Goal: Transaction & Acquisition: Purchase product/service

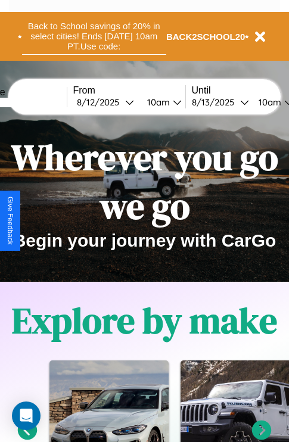
click at [94, 36] on button "Back to School savings of 20% in select cities! Ends 9/1 at 10am PT. Use code:" at bounding box center [94, 36] width 144 height 37
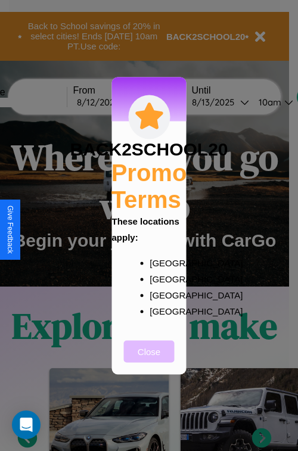
click at [149, 359] on button "Close" at bounding box center [149, 351] width 51 height 22
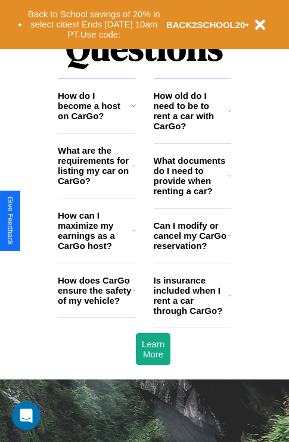
scroll to position [1445, 0]
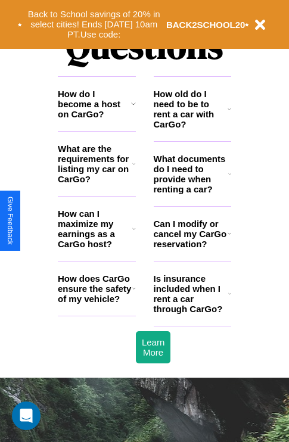
click at [230, 114] on icon at bounding box center [230, 109] width 4 height 10
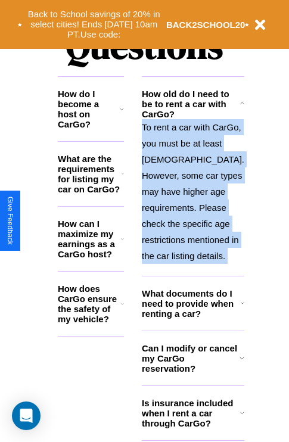
click at [192, 233] on p "To rent a car with CarGo, you must be at least 21 years old. However, some car …" at bounding box center [193, 191] width 103 height 145
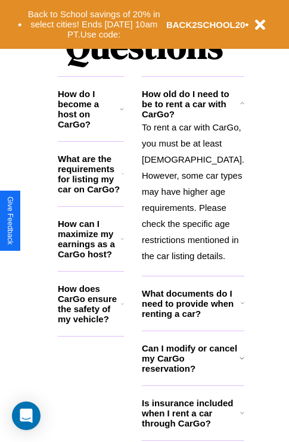
click at [97, 308] on h3 "How does CarGo ensure the safety of my vehicle?" at bounding box center [89, 304] width 63 height 41
click at [124, 179] on icon at bounding box center [123, 174] width 2 height 10
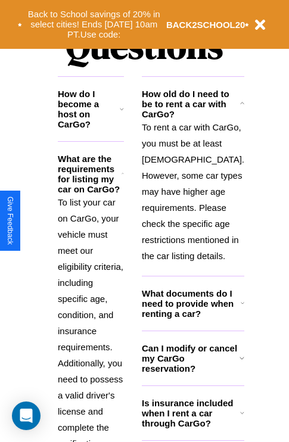
click at [124, 114] on icon at bounding box center [122, 109] width 4 height 10
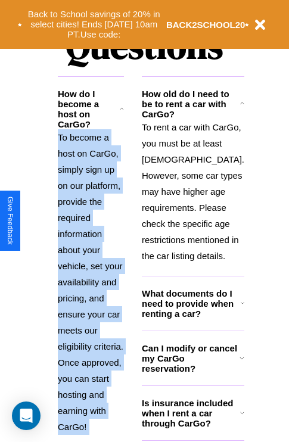
scroll to position [1492, 0]
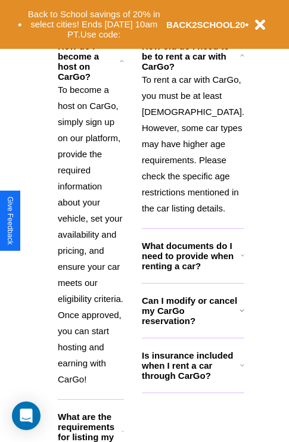
click at [192, 326] on h3 "Can I modify or cancel my CarGo reservation?" at bounding box center [191, 311] width 98 height 30
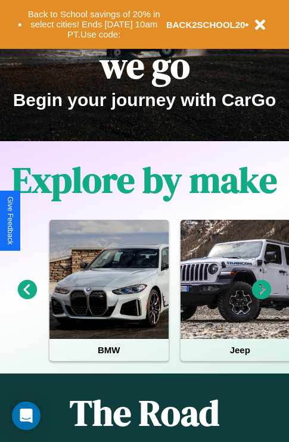
scroll to position [0, 0]
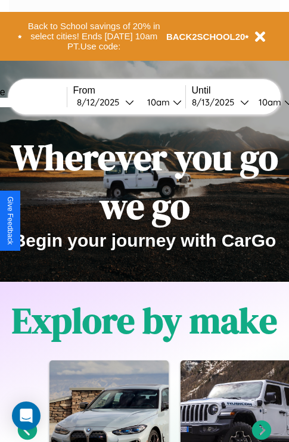
click at [40, 102] on input "text" at bounding box center [21, 103] width 89 height 10
type input "******"
click at [119, 102] on div "8 / 12 / 2025" at bounding box center [101, 102] width 48 height 11
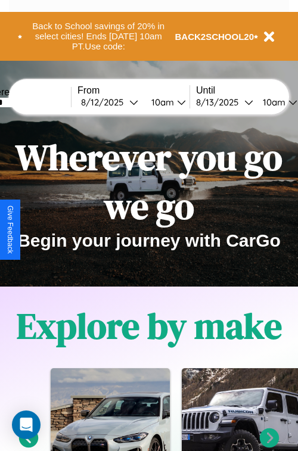
select select "*"
select select "****"
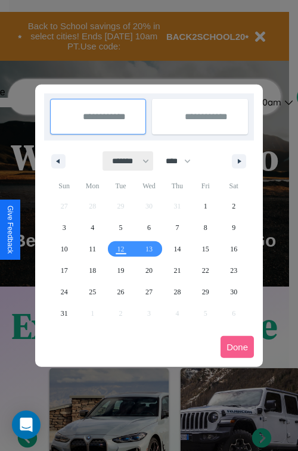
click at [125, 161] on select "******* ******** ***** ***** *** **** **** ****** ********* ******* ******** **…" at bounding box center [128, 161] width 51 height 20
select select "*"
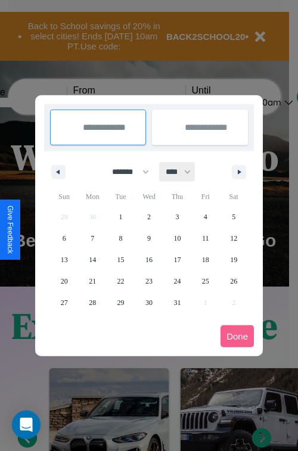
click at [184, 172] on select "**** **** **** **** **** **** **** **** **** **** **** **** **** **** **** ****…" at bounding box center [178, 172] width 36 height 20
select select "****"
click at [148, 302] on span "29" at bounding box center [148, 302] width 7 height 21
type input "**********"
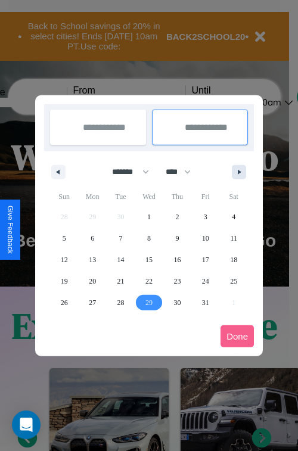
click at [239, 172] on icon "button" at bounding box center [241, 172] width 6 height 5
select select "*"
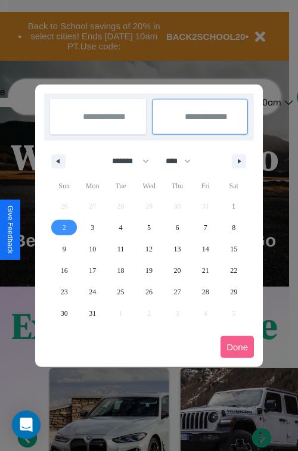
click at [64, 227] on span "2" at bounding box center [65, 227] width 4 height 21
type input "**********"
select select "*"
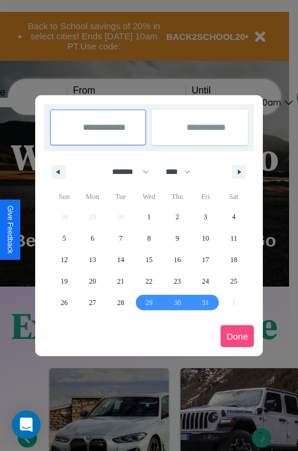
click at [237, 336] on button "Done" at bounding box center [237, 337] width 33 height 22
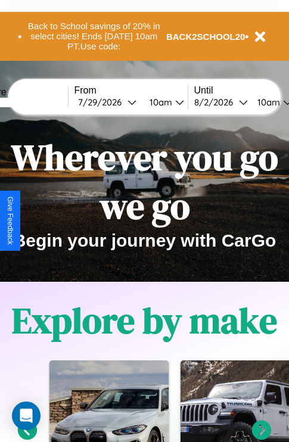
click at [173, 102] on div "10am" at bounding box center [160, 102] width 32 height 11
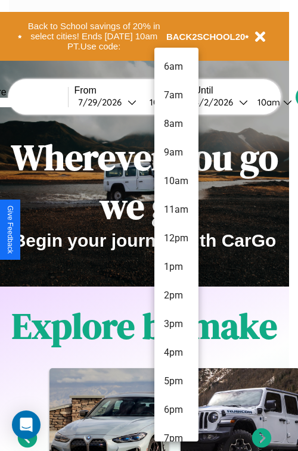
click at [176, 238] on li "12pm" at bounding box center [176, 238] width 44 height 29
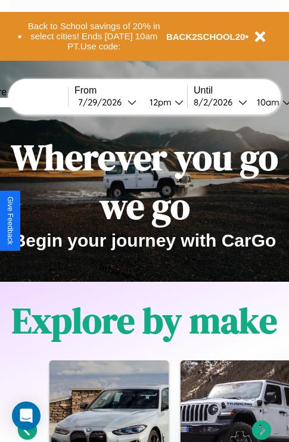
scroll to position [0, 43]
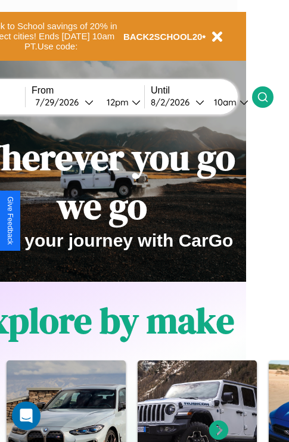
click at [269, 97] on icon at bounding box center [263, 97] width 12 height 12
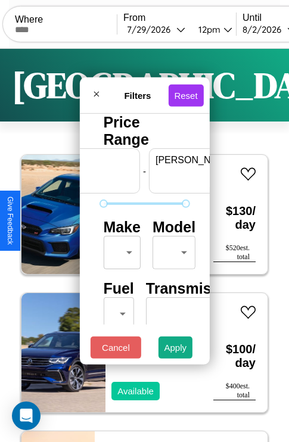
scroll to position [0, 74]
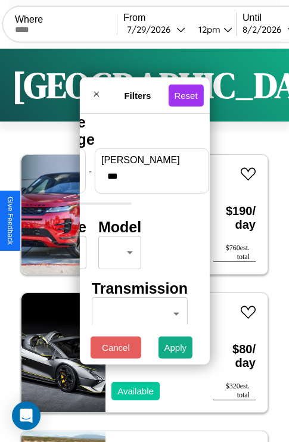
type input "***"
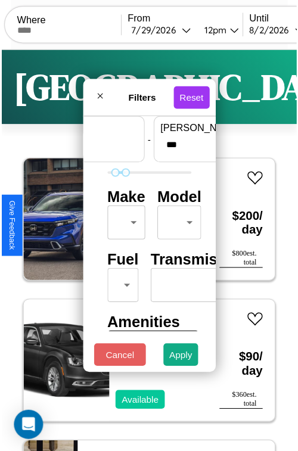
scroll to position [35, 0]
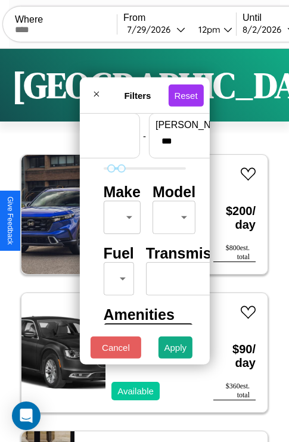
type input "**"
click at [120, 215] on body "CarGo Where From 7 / 29 / 2026 12pm Until 8 / 2 / 2026 10am Become a Host Login…" at bounding box center [144, 246] width 289 height 492
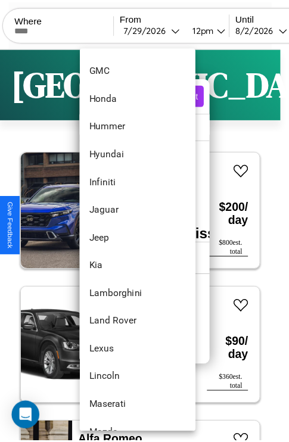
scroll to position [509, 0]
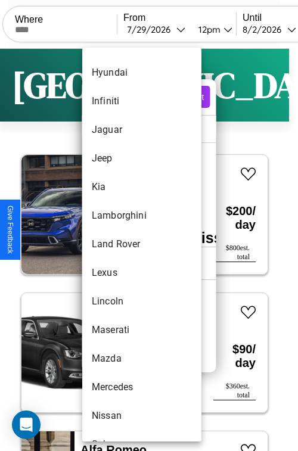
click at [119, 244] on li "Land Rover" at bounding box center [141, 244] width 119 height 29
type input "**********"
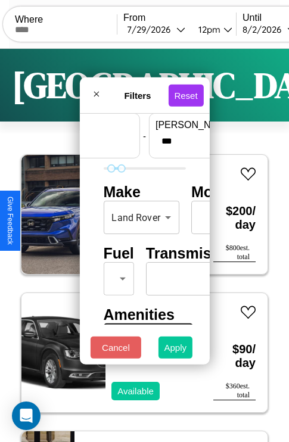
click at [176, 351] on button "Apply" at bounding box center [176, 348] width 35 height 22
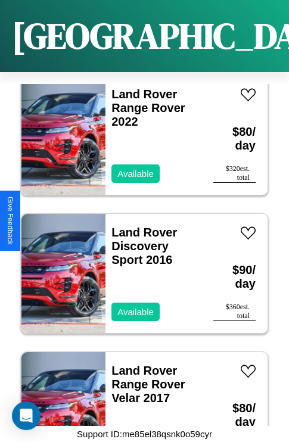
scroll to position [183, 0]
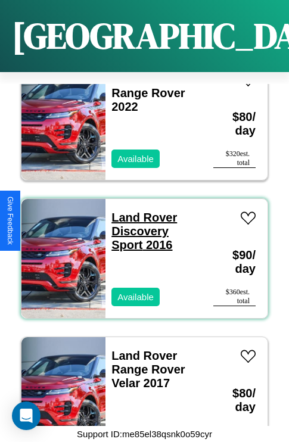
click at [141, 211] on link "Land Rover Discovery Sport 2016" at bounding box center [144, 231] width 66 height 41
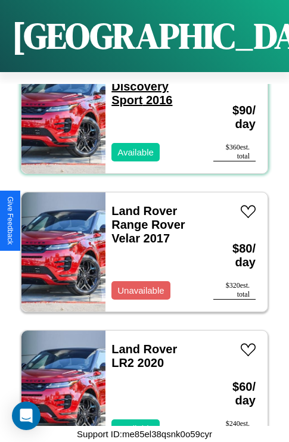
scroll to position [366, 0]
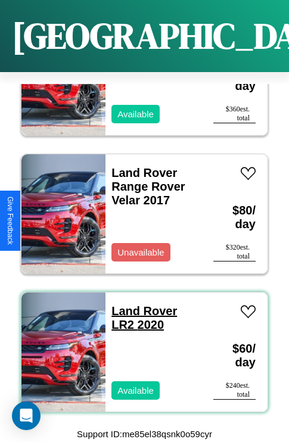
click at [141, 305] on link "Land Rover LR2 2020" at bounding box center [144, 318] width 66 height 27
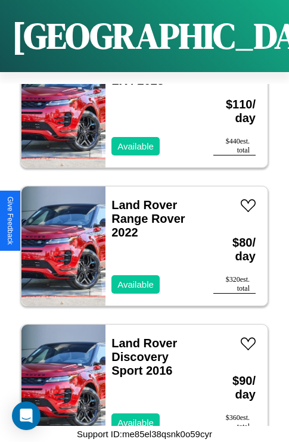
scroll to position [45, 0]
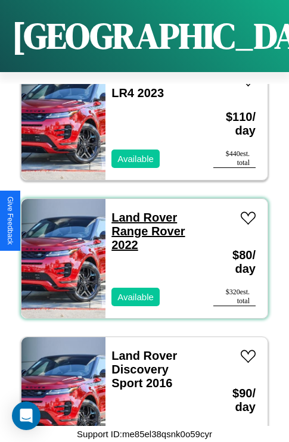
click at [141, 211] on link "Land Rover Range Rover 2022" at bounding box center [147, 231] width 73 height 41
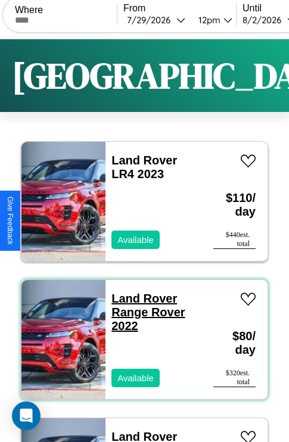
scroll to position [0, 0]
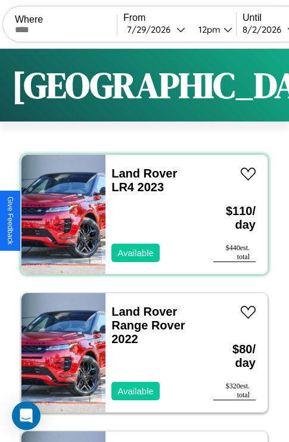
click at [140, 215] on div "Land Rover LR4 2023 Available" at bounding box center [154, 214] width 96 height 119
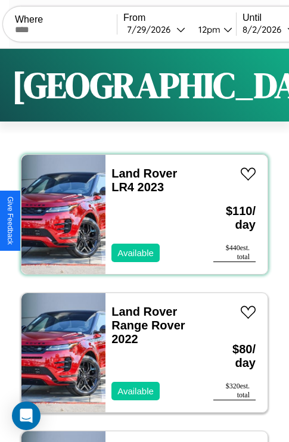
click at [140, 215] on div "Land Rover LR4 2023 Available" at bounding box center [154, 214] width 96 height 119
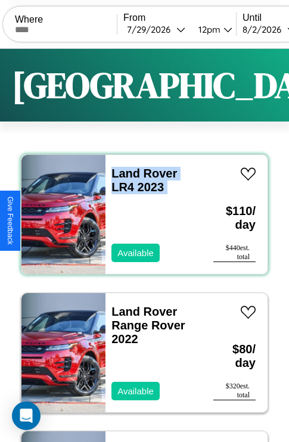
click at [140, 215] on div "Land Rover LR4 2023 Available" at bounding box center [154, 214] width 96 height 119
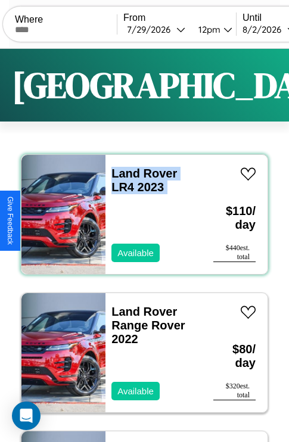
click at [140, 215] on div "Land Rover LR4 2023 Available" at bounding box center [154, 214] width 96 height 119
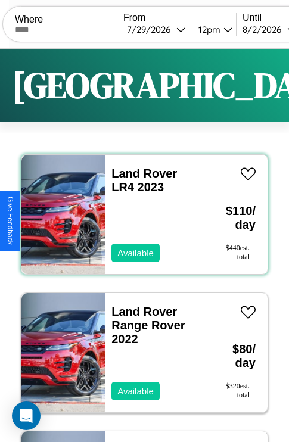
click at [140, 215] on div "Land Rover LR4 2023 Available" at bounding box center [154, 214] width 96 height 119
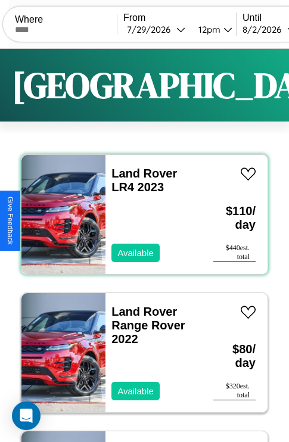
click at [140, 215] on div "Land Rover LR4 2023 Available" at bounding box center [154, 214] width 96 height 119
click at [141, 173] on link "Land Rover LR4 2023" at bounding box center [144, 180] width 66 height 27
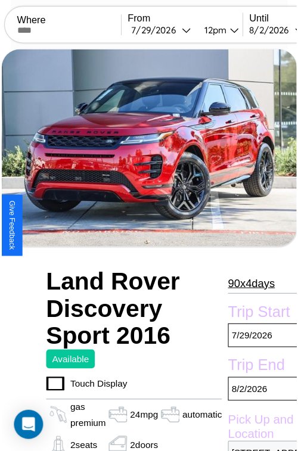
scroll to position [107, 64]
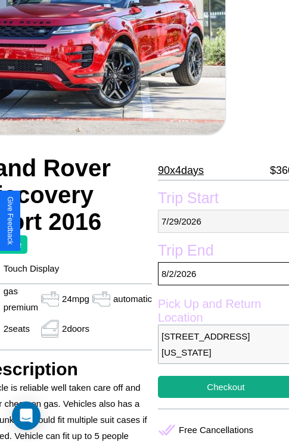
click at [221, 221] on p "7 / 29 / 2026" at bounding box center [226, 221] width 136 height 23
select select "*"
select select "****"
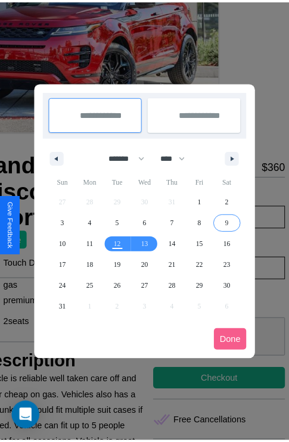
scroll to position [0, 64]
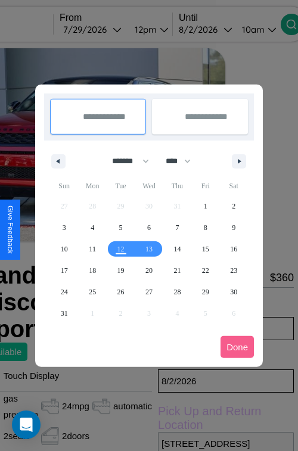
click at [109, 29] on div at bounding box center [149, 225] width 298 height 451
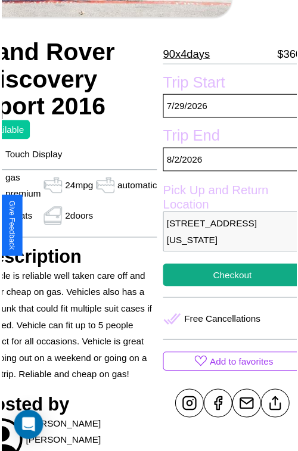
scroll to position [374, 64]
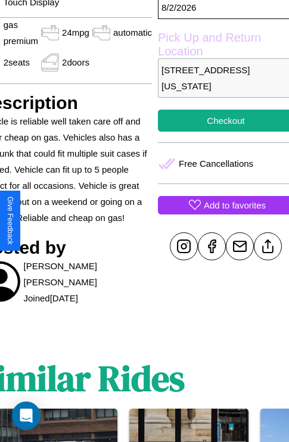
click at [221, 213] on p "Add to favorites" at bounding box center [235, 205] width 62 height 16
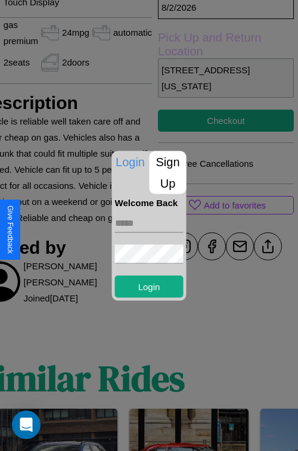
click at [168, 172] on p "Sign Up" at bounding box center [168, 172] width 37 height 43
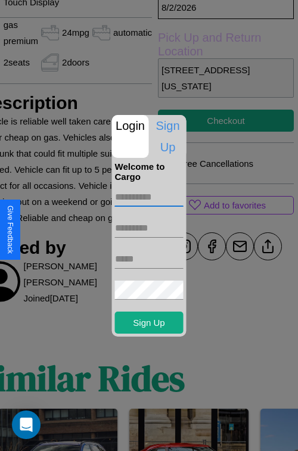
click at [149, 197] on input "text" at bounding box center [149, 197] width 69 height 19
type input "********"
click at [149, 228] on input "text" at bounding box center [149, 228] width 69 height 19
type input "*******"
click at [149, 259] on input "text" at bounding box center [149, 259] width 69 height 19
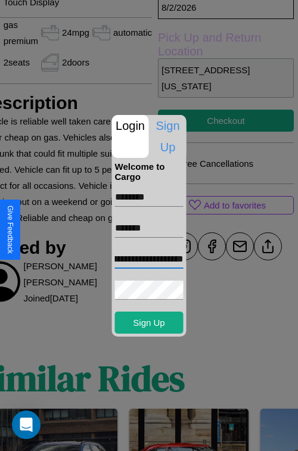
scroll to position [0, 51]
type input "**********"
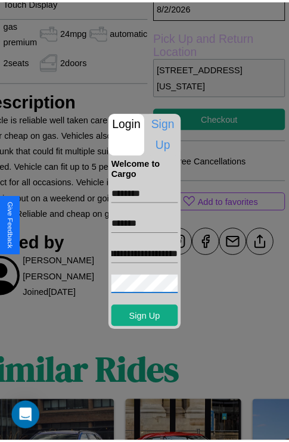
scroll to position [0, 0]
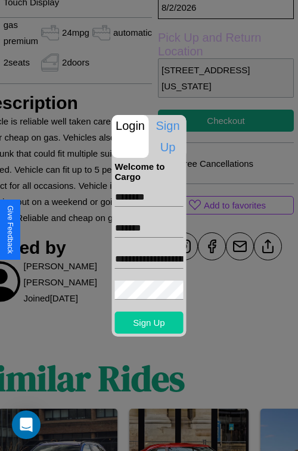
click at [149, 323] on button "Sign Up" at bounding box center [149, 323] width 69 height 22
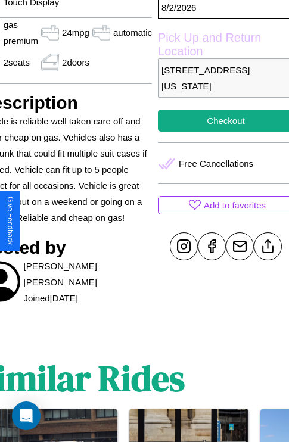
scroll to position [374, 64]
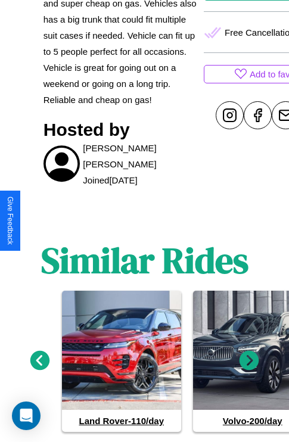
scroll to position [534, 0]
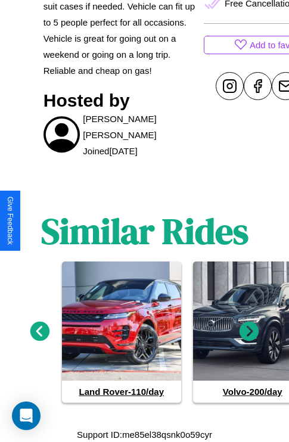
click at [249, 331] on icon at bounding box center [250, 331] width 20 height 20
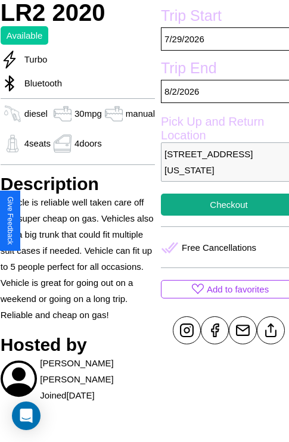
scroll to position [289, 43]
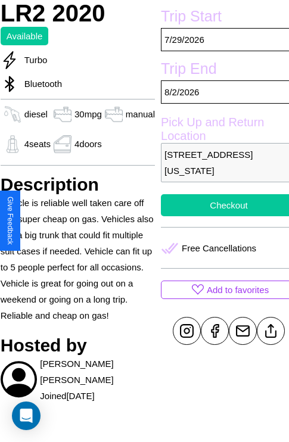
click at [221, 216] on button "Checkout" at bounding box center [229, 205] width 136 height 22
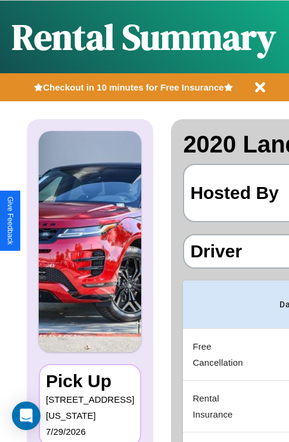
scroll to position [0, 243]
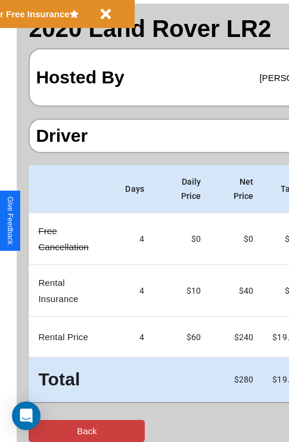
click at [58, 431] on button "Back" at bounding box center [87, 431] width 116 height 22
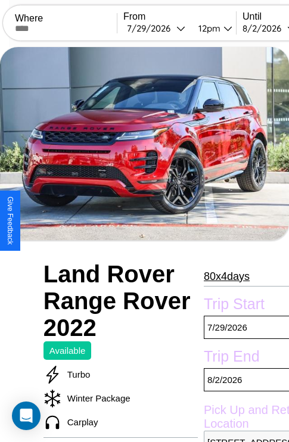
scroll to position [81, 0]
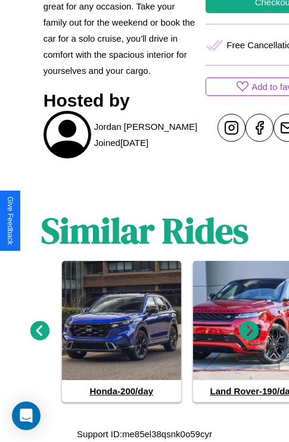
scroll to position [501, 0]
click at [249, 331] on icon at bounding box center [250, 331] width 20 height 20
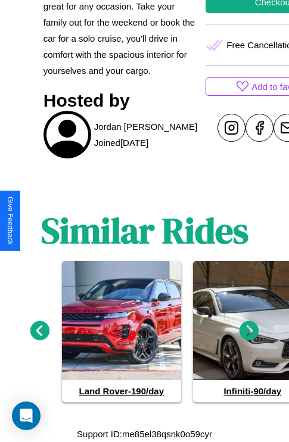
click at [249, 331] on icon at bounding box center [250, 331] width 20 height 20
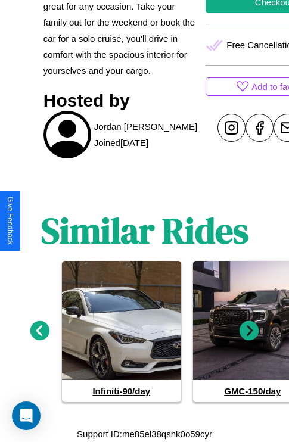
click at [249, 331] on icon at bounding box center [250, 331] width 20 height 20
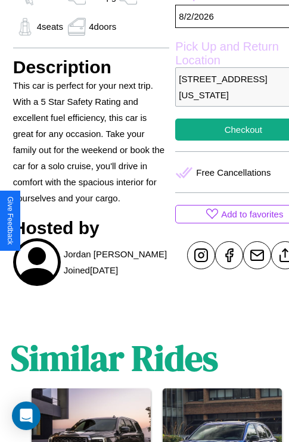
scroll to position [289, 48]
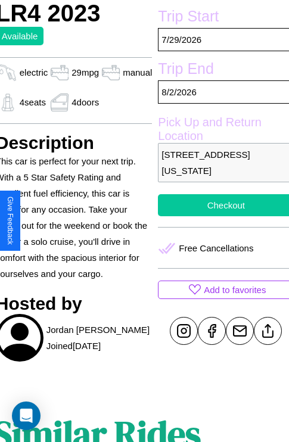
click at [221, 216] on button "Checkout" at bounding box center [226, 205] width 136 height 22
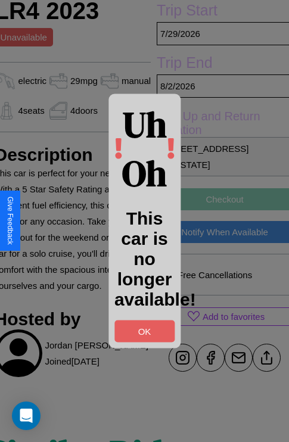
scroll to position [293, 48]
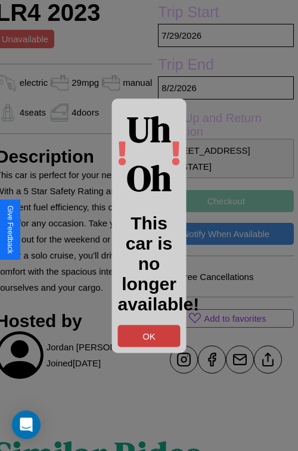
click at [149, 336] on button "OK" at bounding box center [149, 336] width 63 height 22
